Goal: Use online tool/utility: Utilize a website feature to perform a specific function

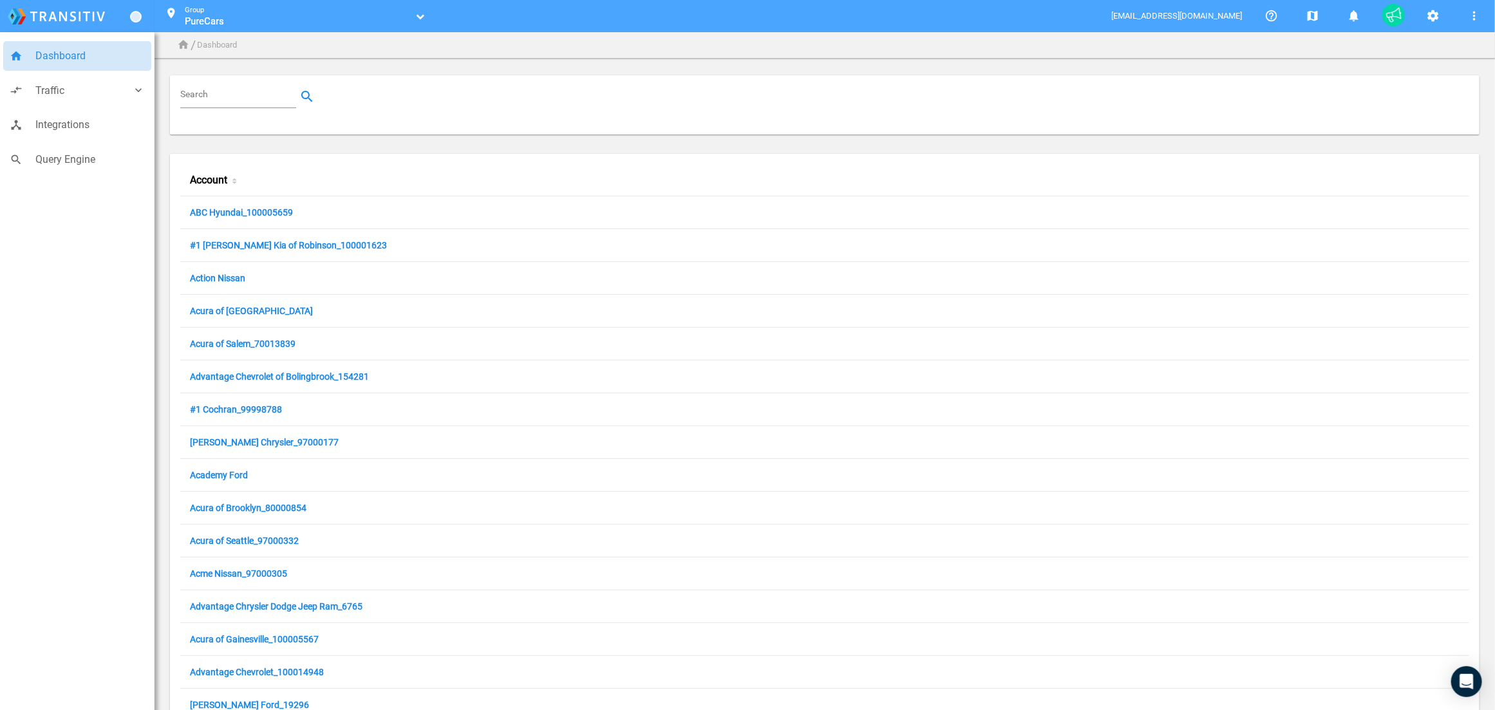
click at [225, 98] on input "Search" at bounding box center [240, 96] width 121 height 15
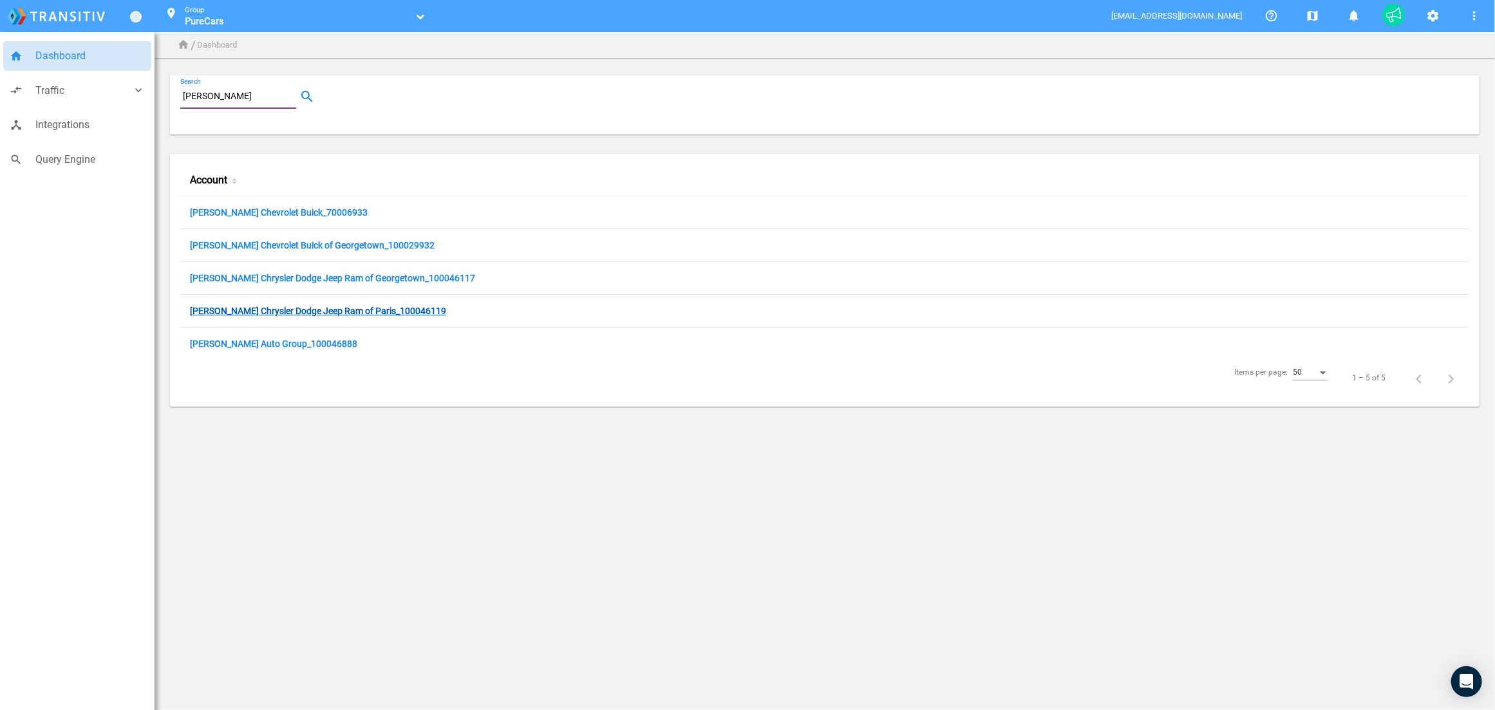
type input "[PERSON_NAME]"
click at [268, 308] on link "[PERSON_NAME] Chrysler Dodge Jeep Ram of Paris_100046119" at bounding box center [318, 312] width 256 height 12
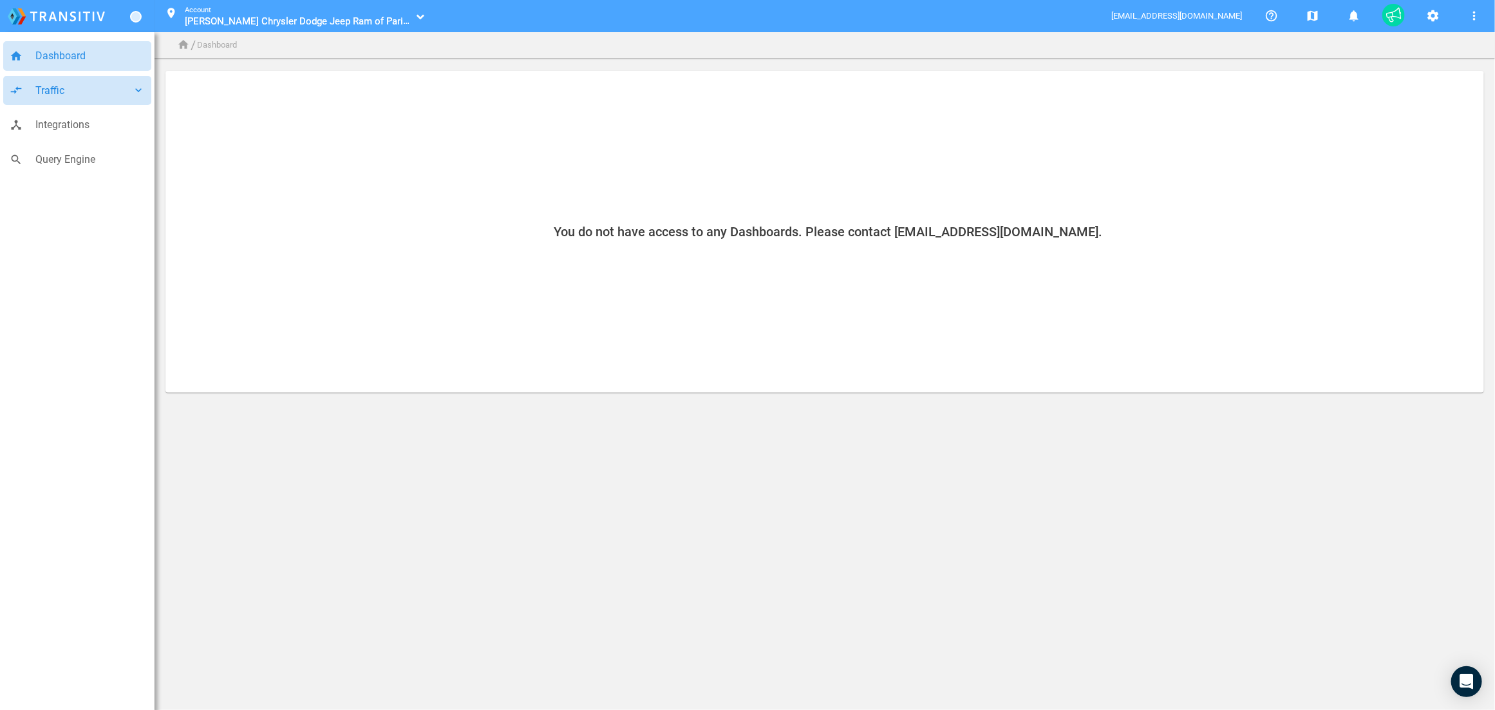
click at [67, 87] on span "Traffic" at bounding box center [83, 90] width 97 height 17
click at [68, 121] on span "Campaigns" at bounding box center [93, 122] width 103 height 17
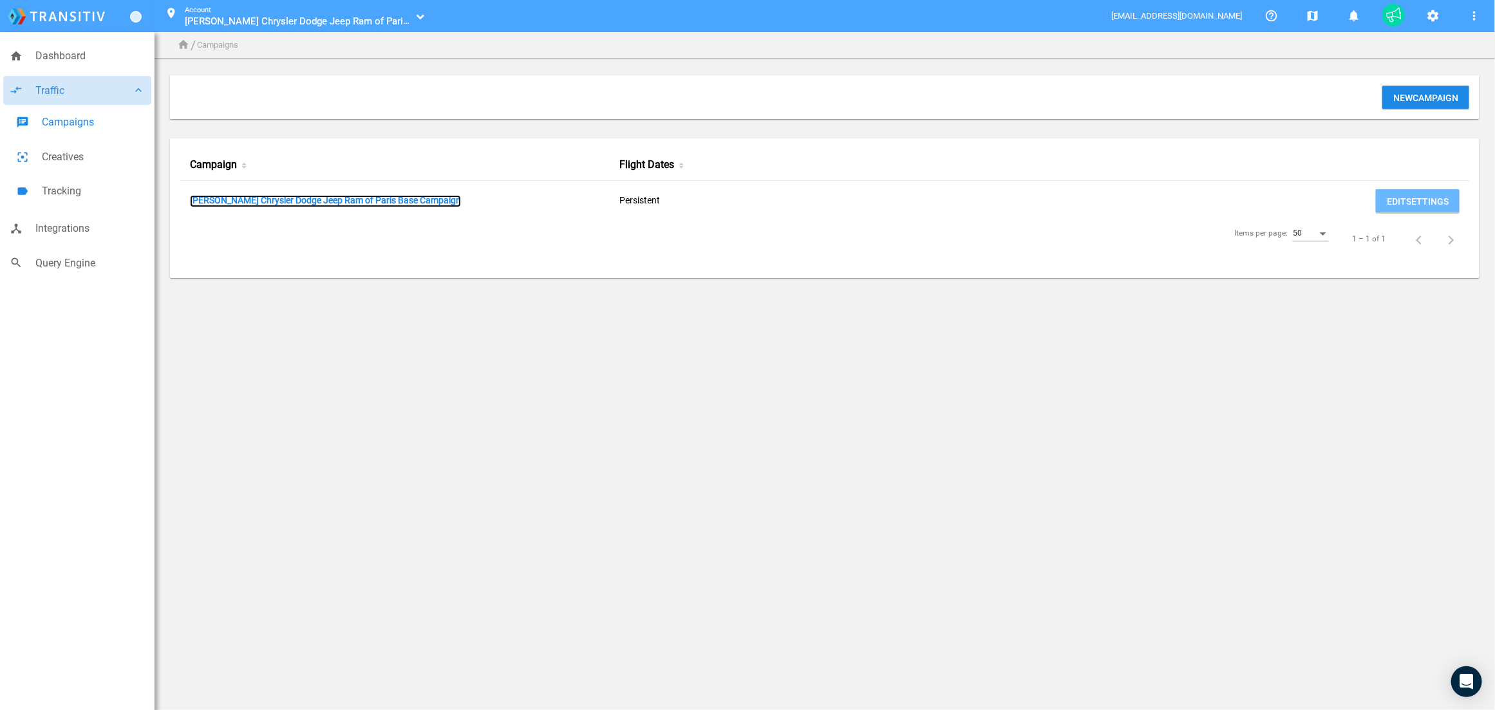
drag, startPoint x: 342, startPoint y: 200, endPoint x: 369, endPoint y: 194, distance: 27.7
click at [342, 200] on link "[PERSON_NAME] Chrysler Dodge Jeep Ram of Paris Base Campaign" at bounding box center [325, 201] width 271 height 12
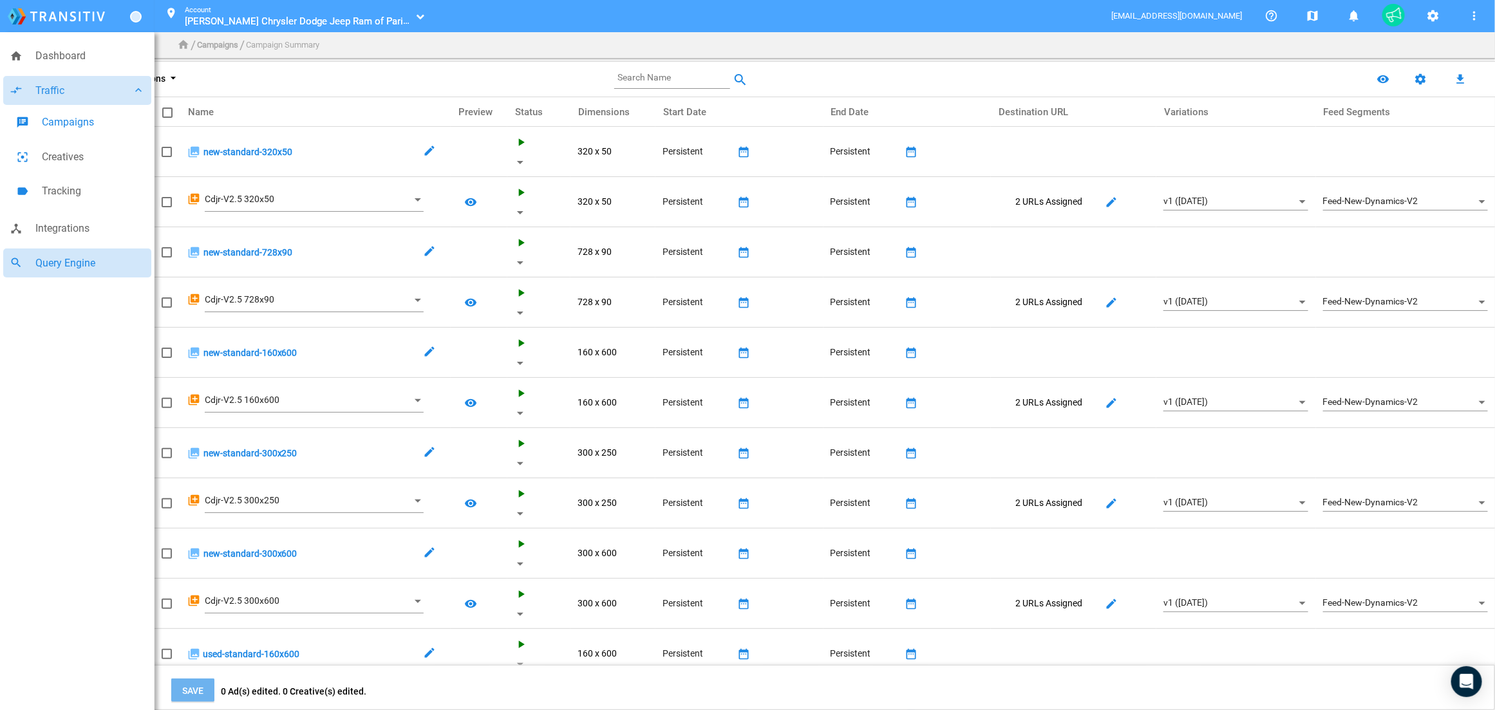
click at [61, 267] on span "Query Engine" at bounding box center [89, 263] width 109 height 17
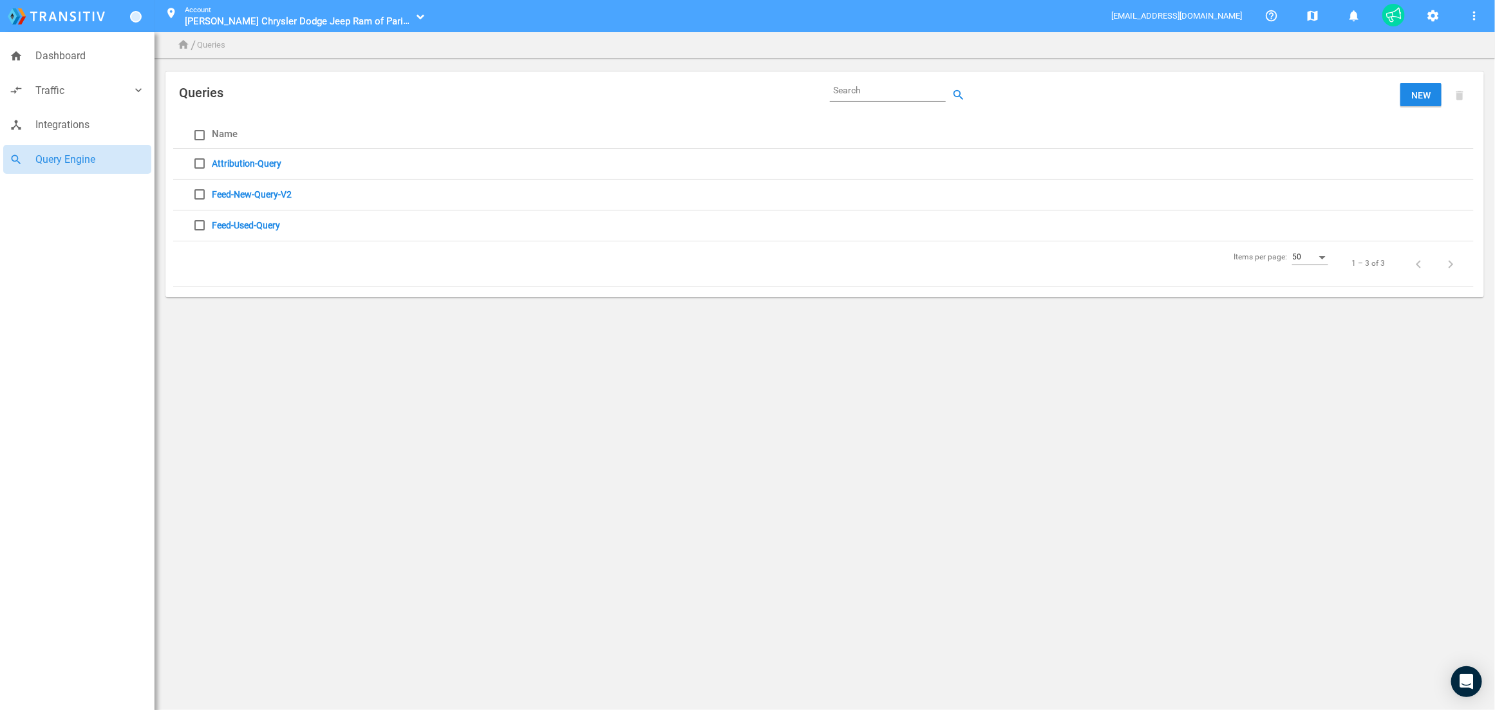
click at [261, 197] on link "Feed-New-Query-V2" at bounding box center [252, 194] width 80 height 10
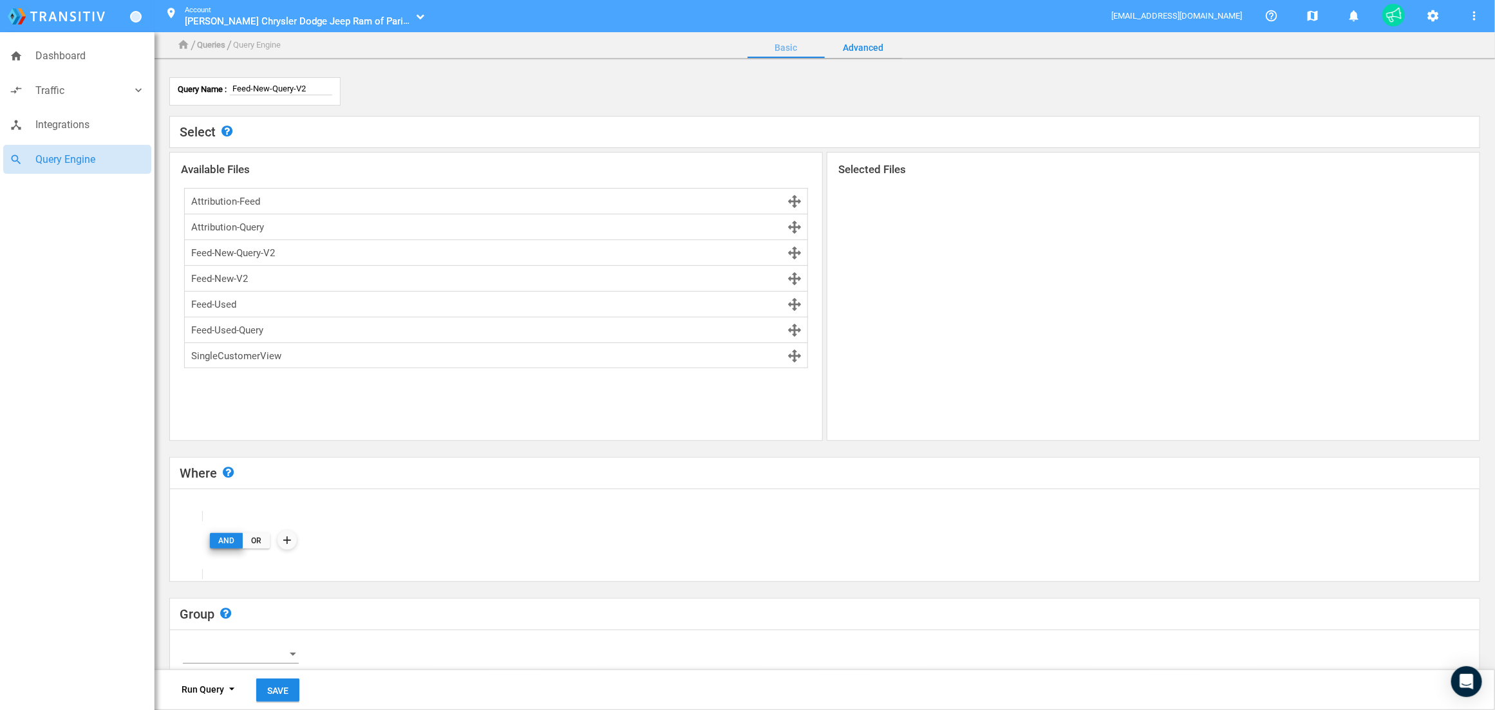
click at [873, 45] on link "Advanced" at bounding box center [863, 47] width 77 height 31
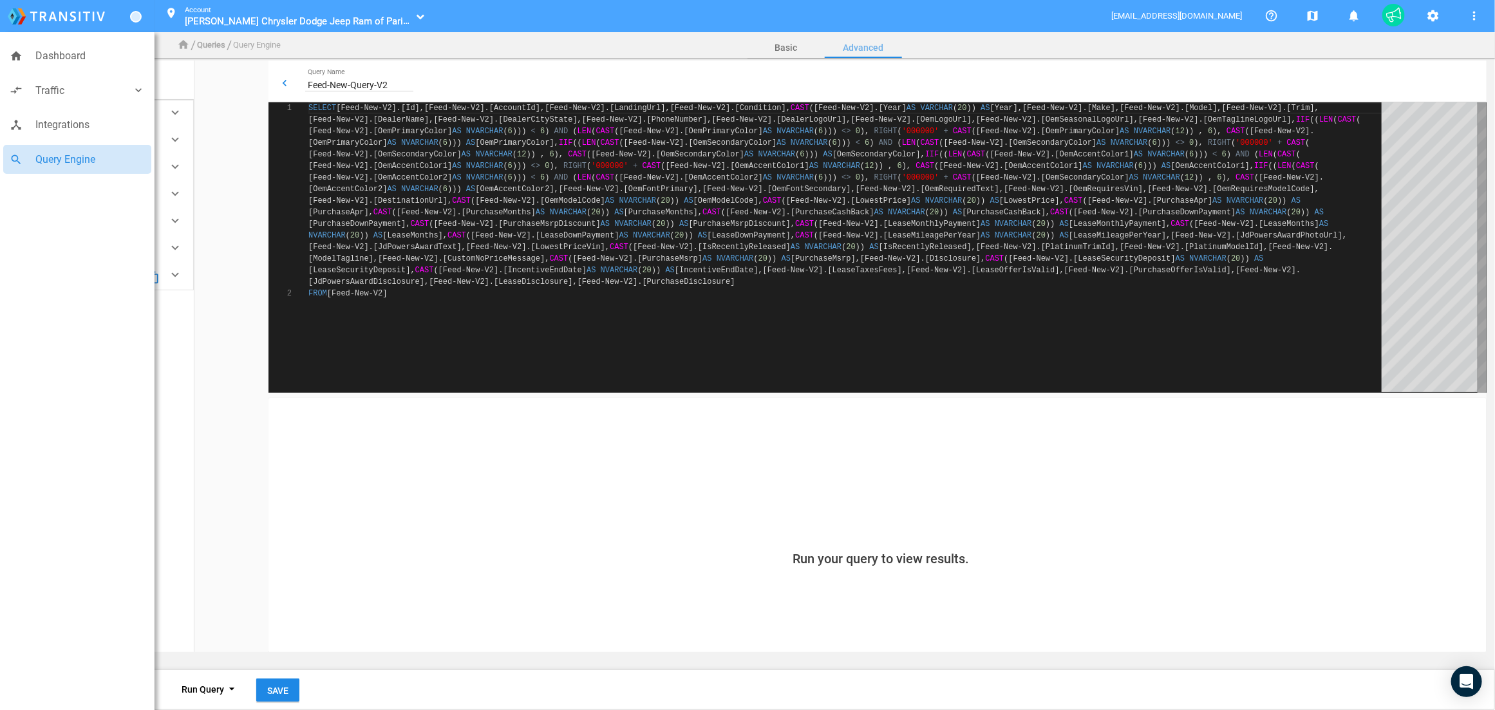
click at [193, 691] on span "Run Query arrow_drop_down" at bounding box center [211, 689] width 58 height 10
click at [204, 630] on button "Run Preview help" at bounding box center [267, 627] width 193 height 31
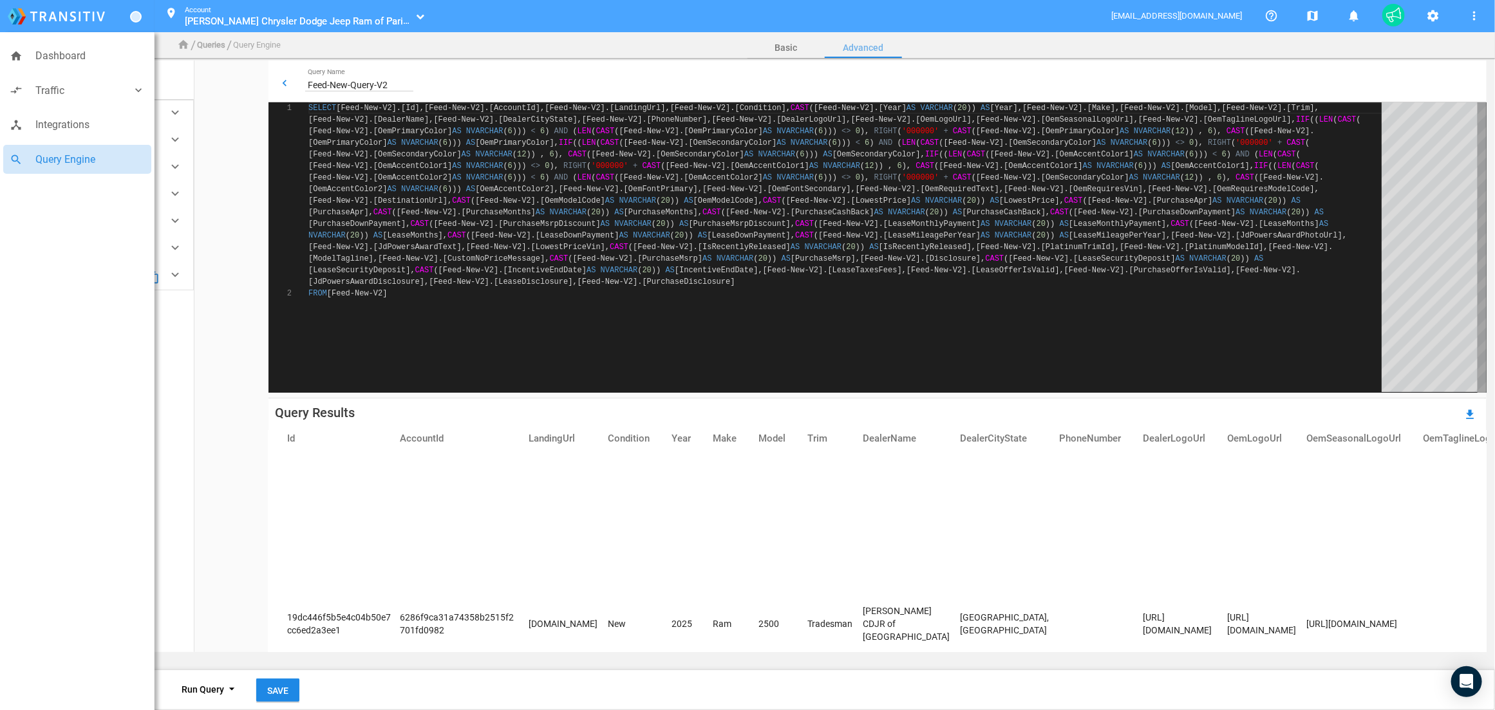
scroll to position [37, 0]
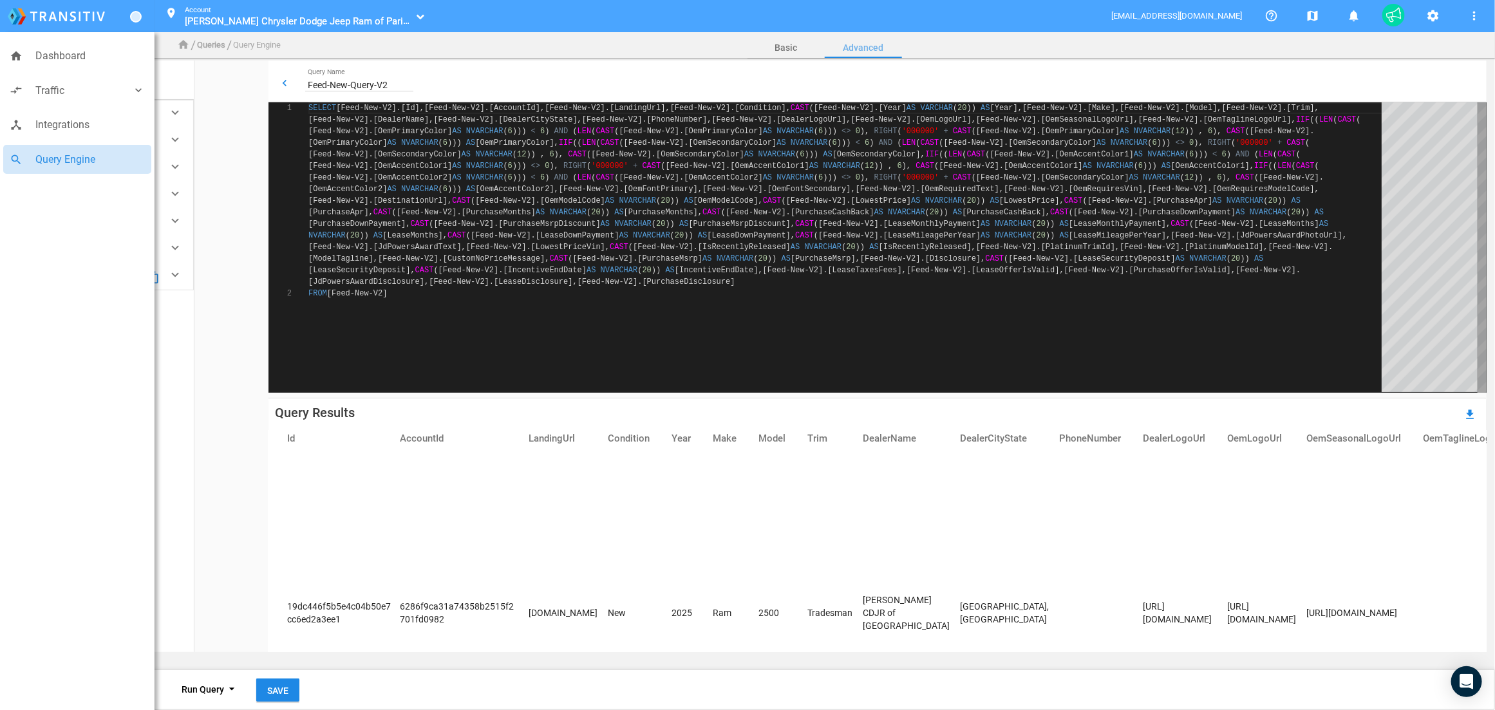
drag, startPoint x: 288, startPoint y: 612, endPoint x: 341, endPoint y: 624, distance: 53.7
click at [341, 624] on td "19dc446f5b5e4c04b50e7cc6ed2a3ee1" at bounding box center [330, 613] width 129 height 396
copy td "19dc446f5b5e4c04b50e7cc6ed2a3ee1"
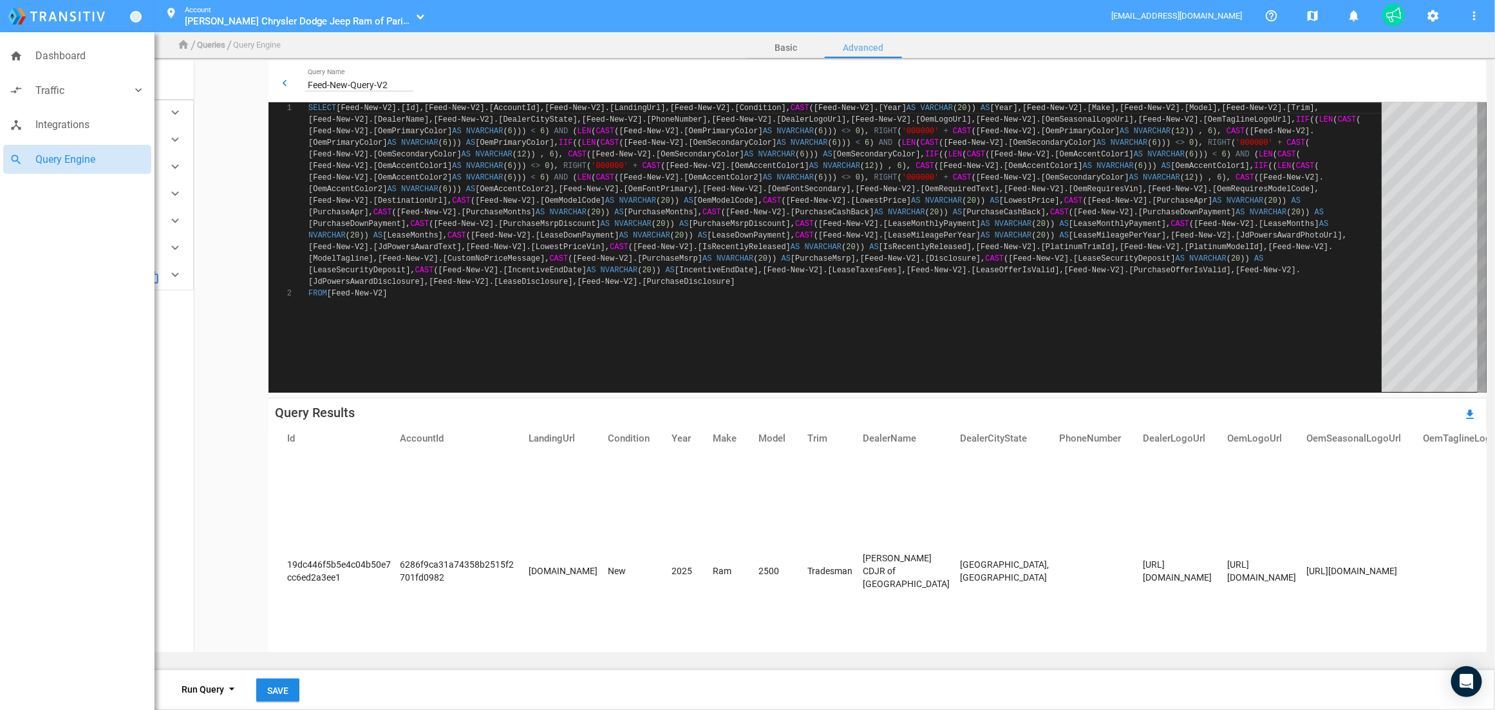
scroll to position [103, 0]
